Goal: Task Accomplishment & Management: Use online tool/utility

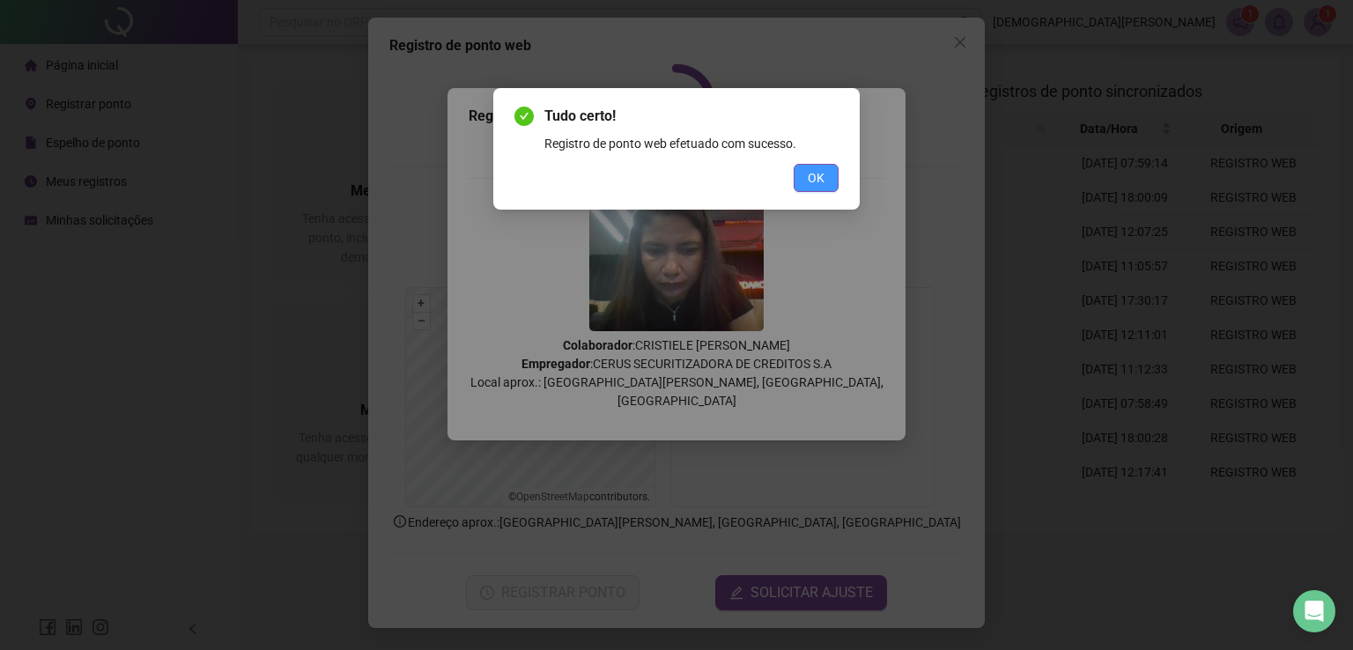
click at [813, 174] on span "OK" at bounding box center [816, 177] width 17 height 19
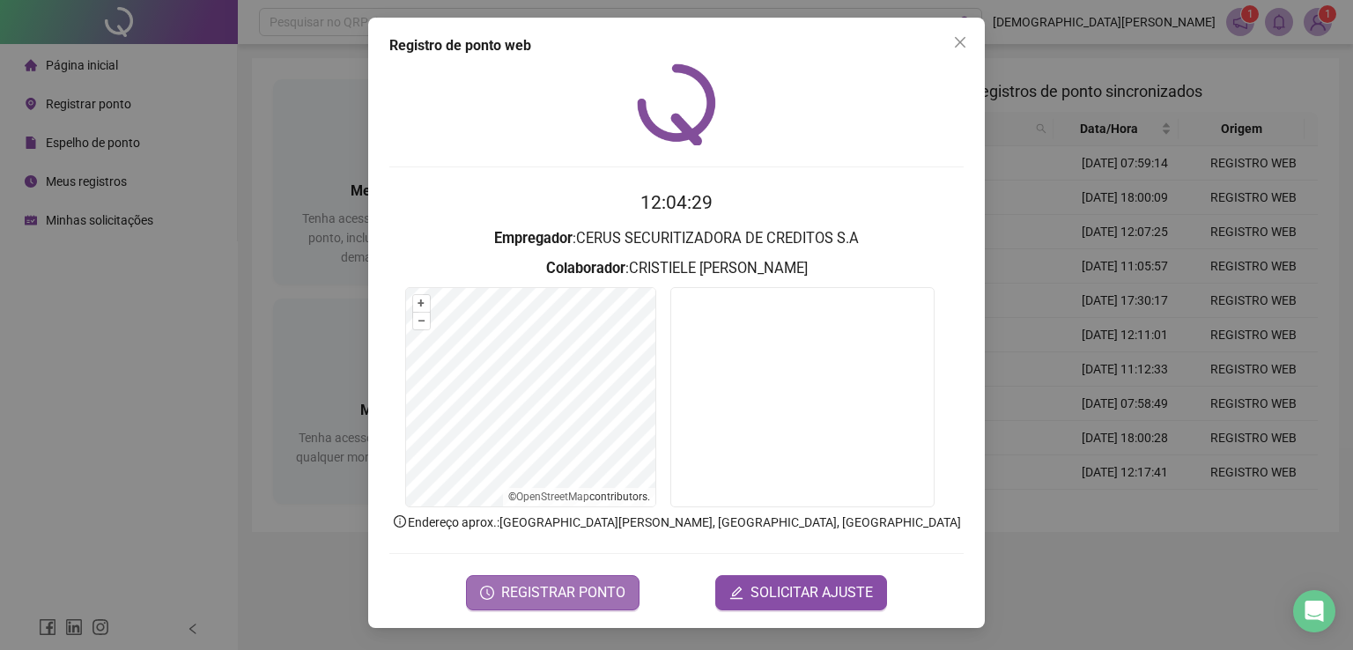
click at [519, 594] on span "REGISTRAR PONTO" at bounding box center [563, 592] width 124 height 21
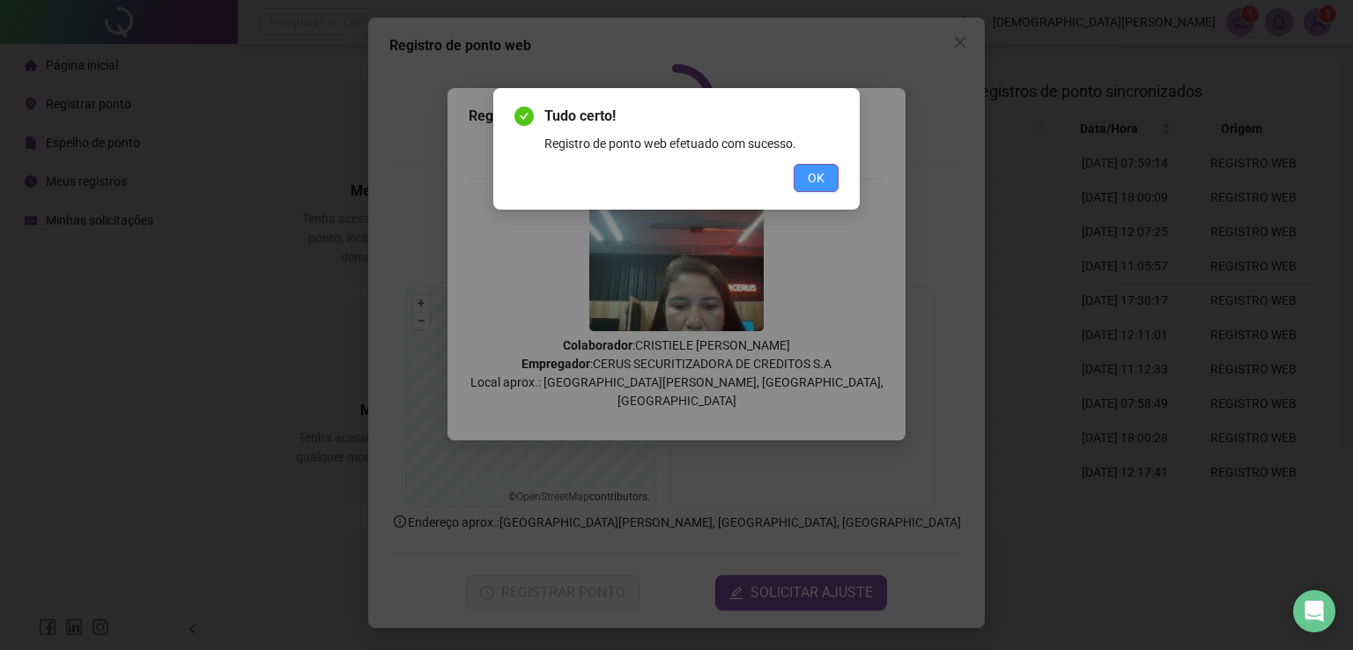
click at [809, 175] on span "OK" at bounding box center [816, 177] width 17 height 19
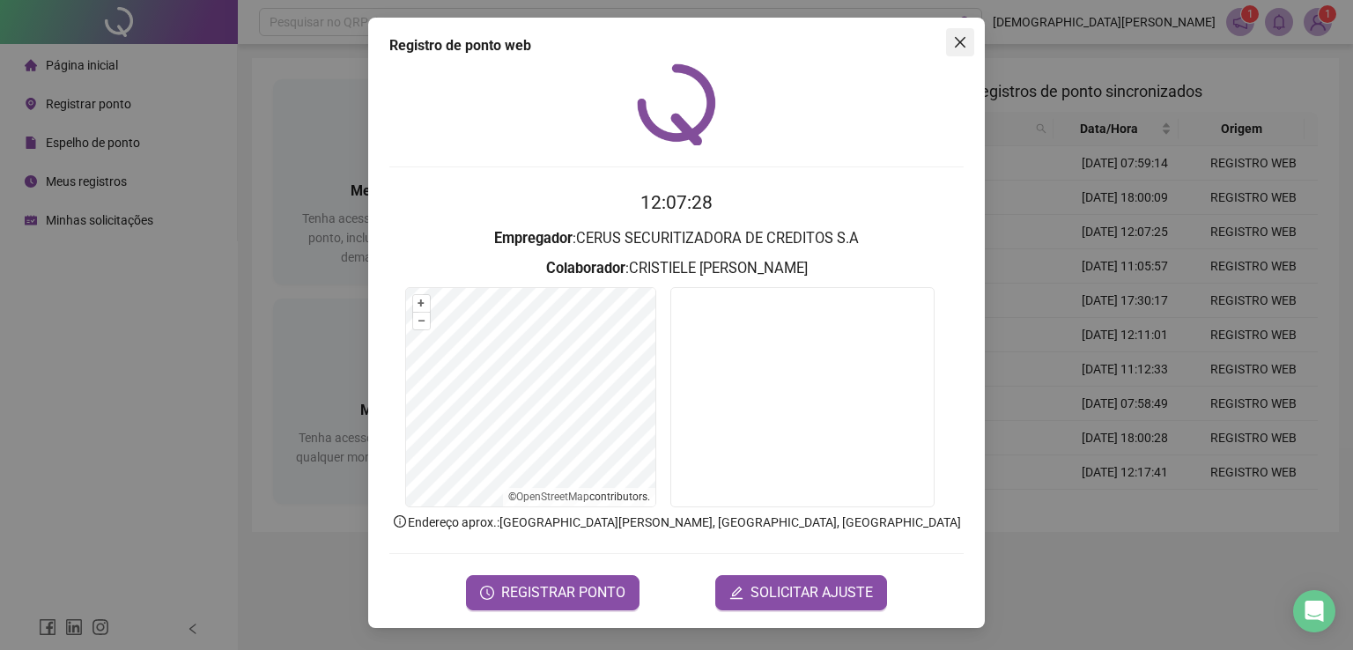
click at [962, 41] on icon "close" at bounding box center [960, 42] width 14 height 14
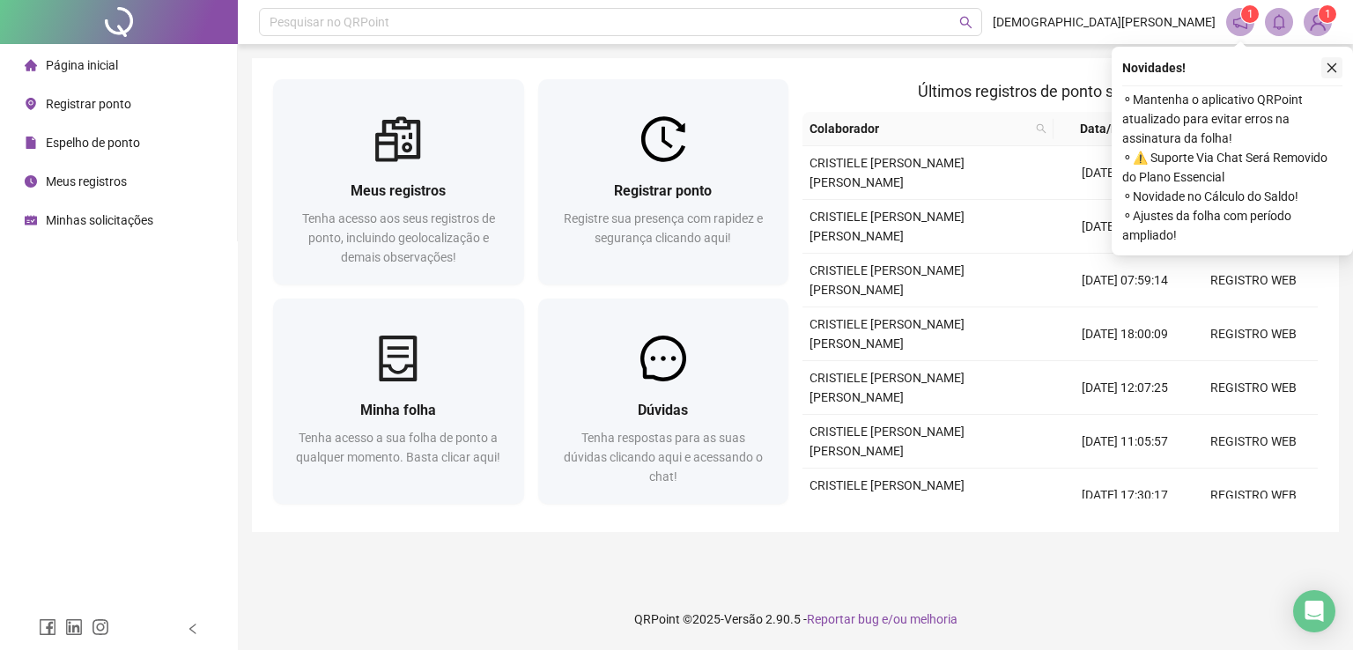
click at [1340, 67] on button "button" at bounding box center [1331, 67] width 21 height 21
